Goal: Navigation & Orientation: Understand site structure

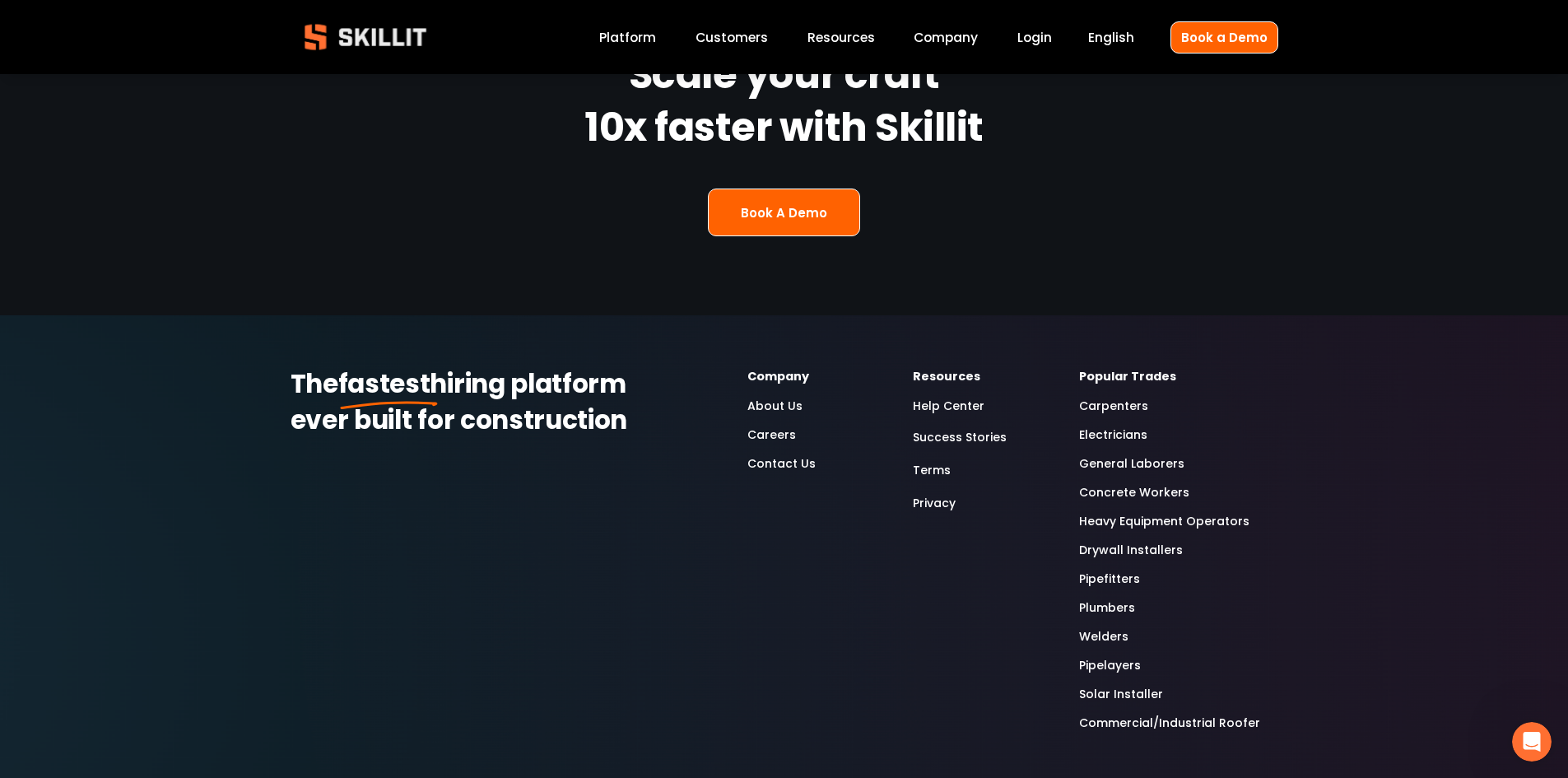
scroll to position [4365, 0]
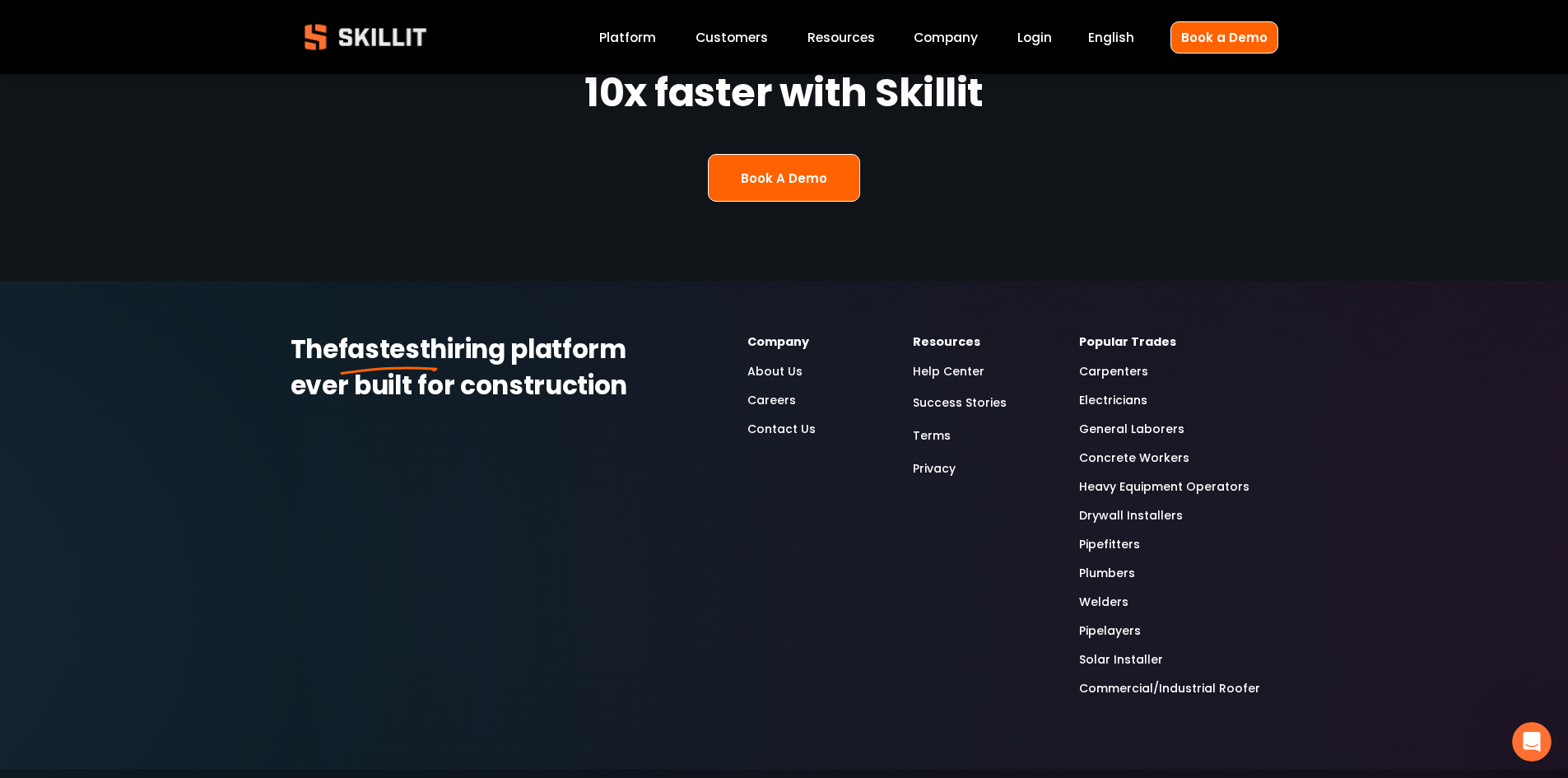
click at [1126, 420] on link "General Laborers" at bounding box center [1132, 429] width 106 height 19
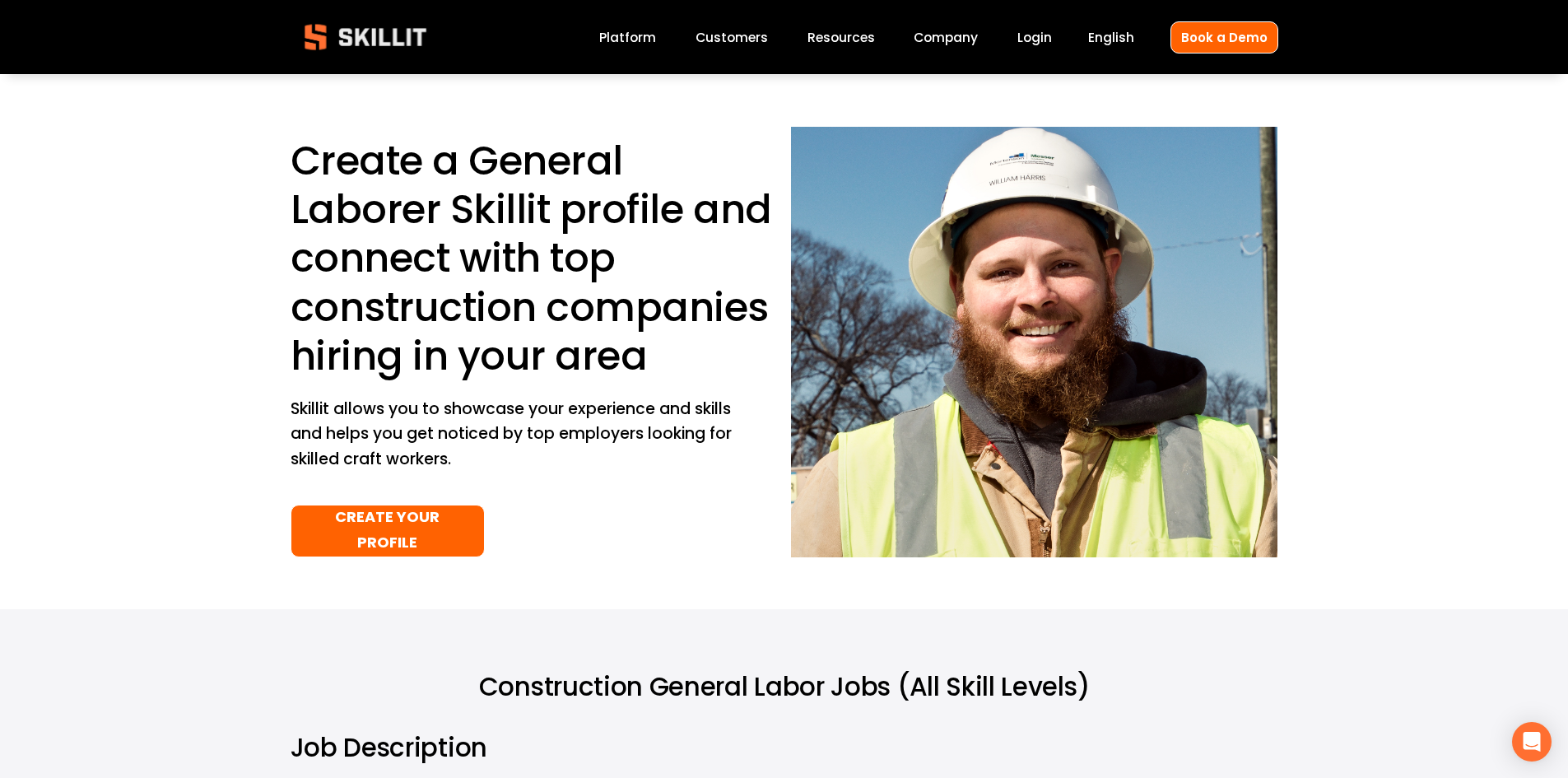
click at [631, 30] on link "Platform" at bounding box center [628, 37] width 56 height 22
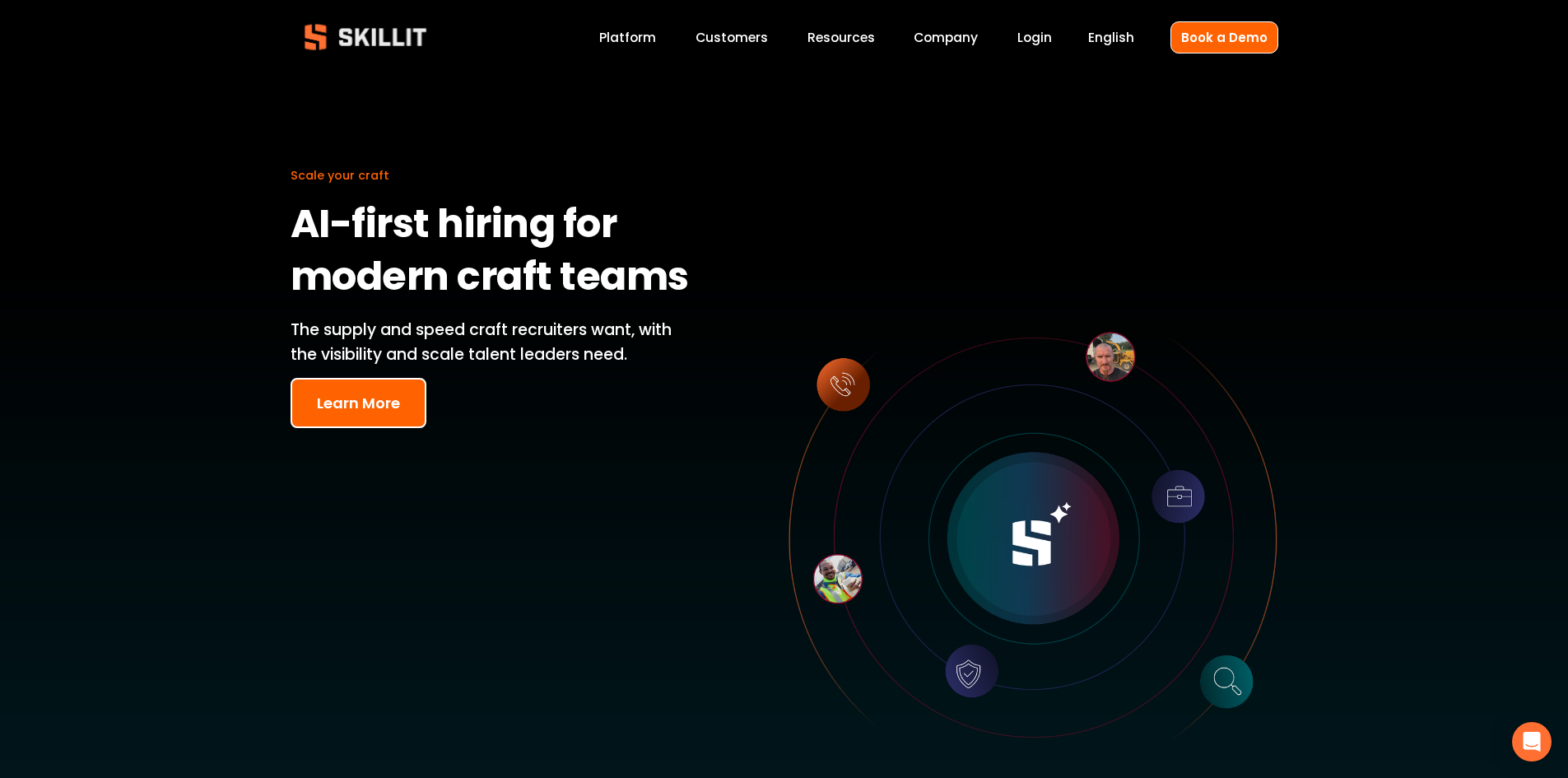
click at [749, 33] on link "Customers" at bounding box center [732, 37] width 73 height 22
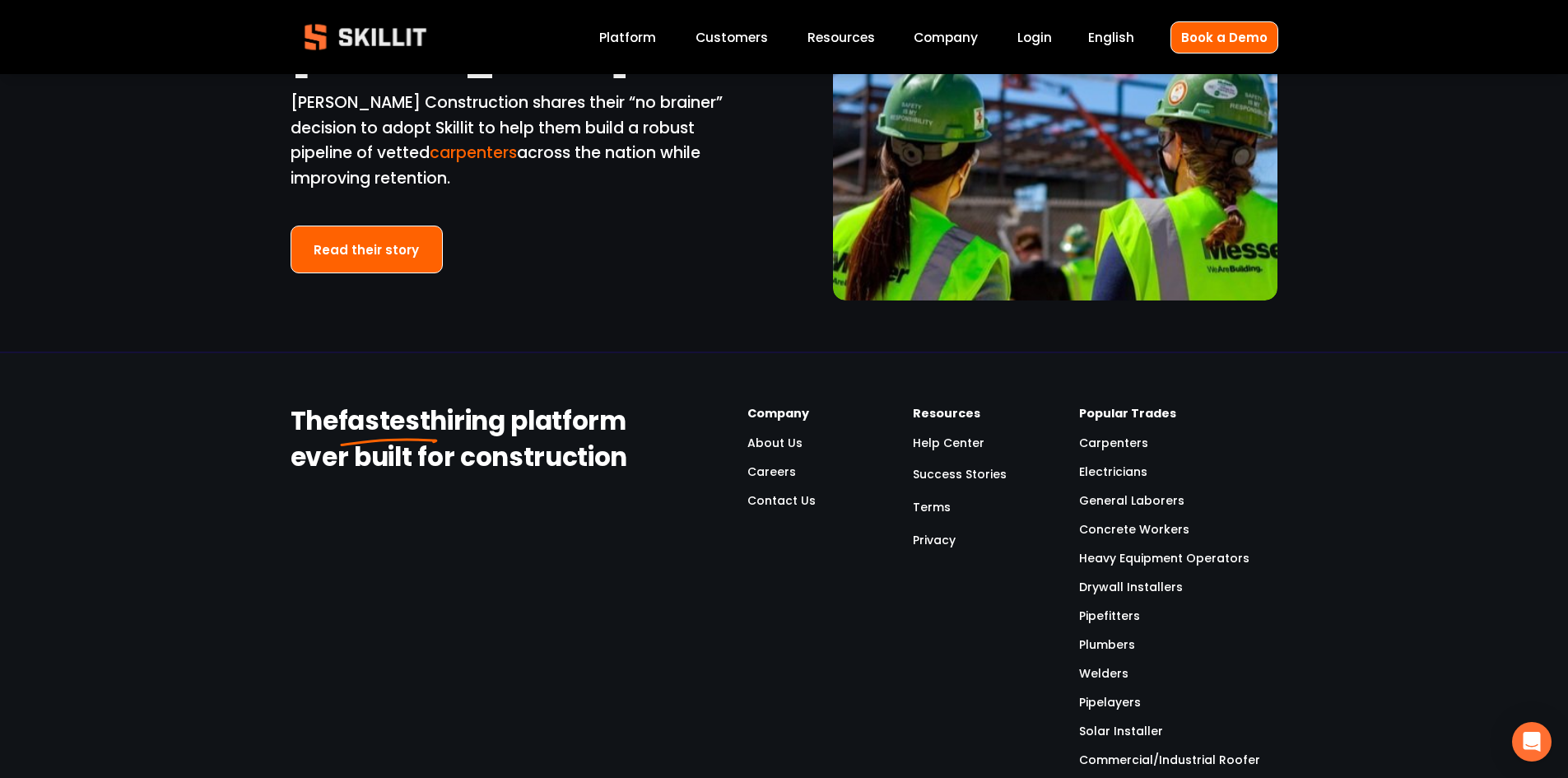
scroll to position [3623, 0]
